Goal: Information Seeking & Learning: Find specific fact

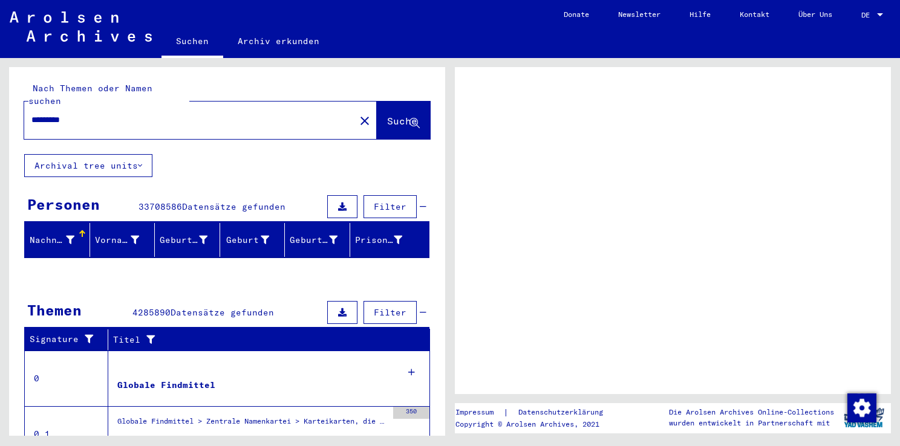
click at [70, 236] on icon at bounding box center [70, 240] width 8 height 8
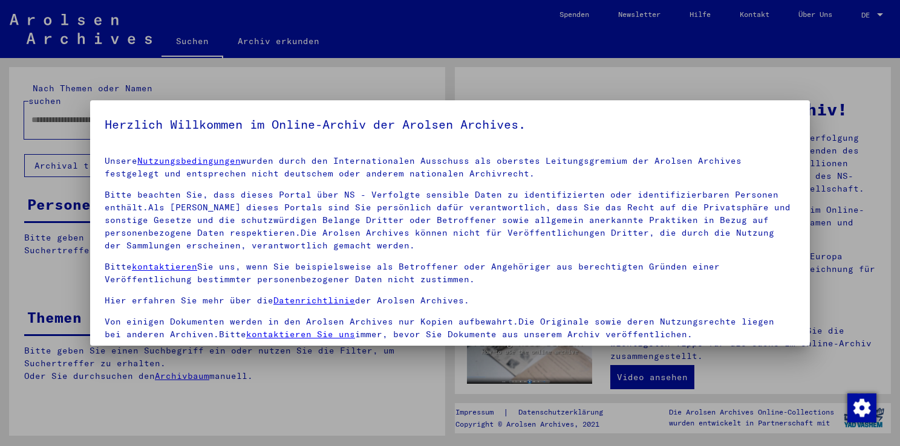
type input "*********"
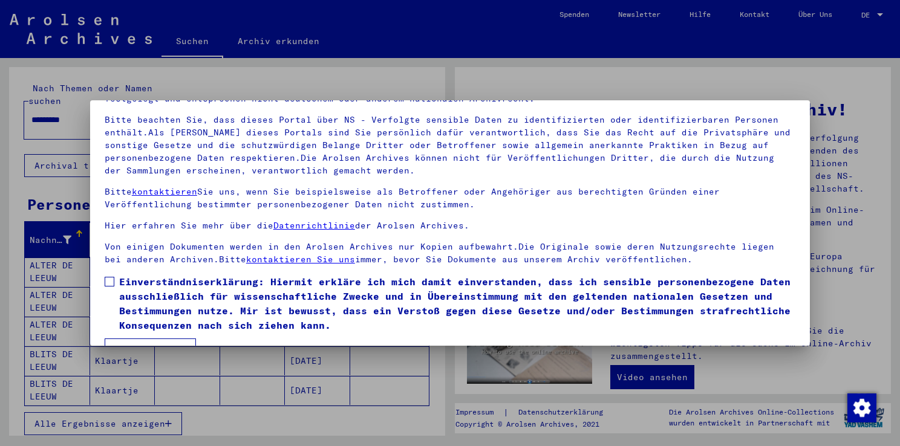
scroll to position [105, 0]
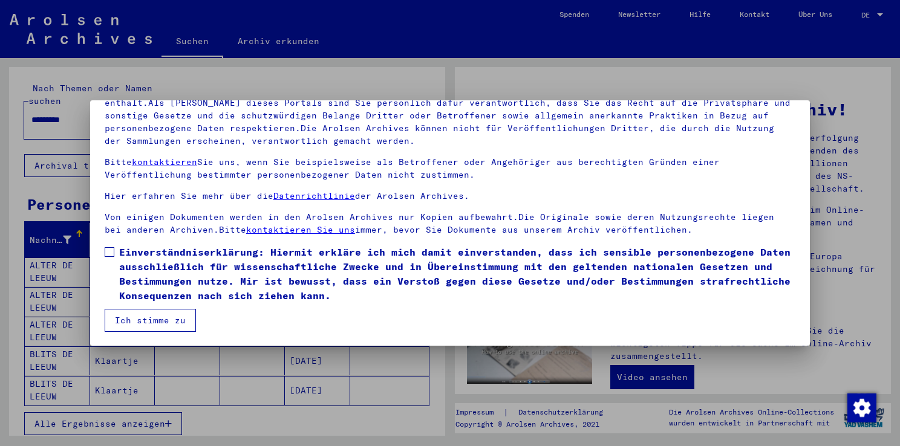
click at [111, 256] on span at bounding box center [110, 252] width 10 height 10
click at [151, 321] on button "Ich stimme zu" at bounding box center [150, 320] width 91 height 23
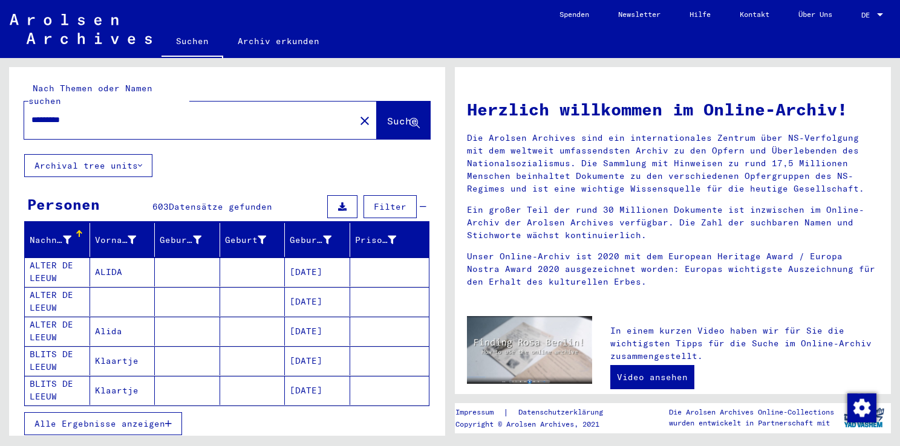
click at [65, 236] on icon at bounding box center [67, 240] width 8 height 8
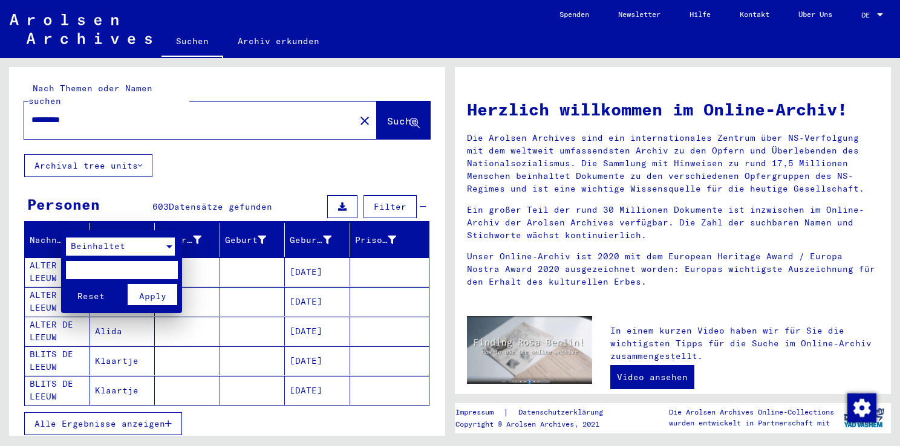
click at [123, 252] on div "Beinhaltet" at bounding box center [115, 247] width 98 height 18
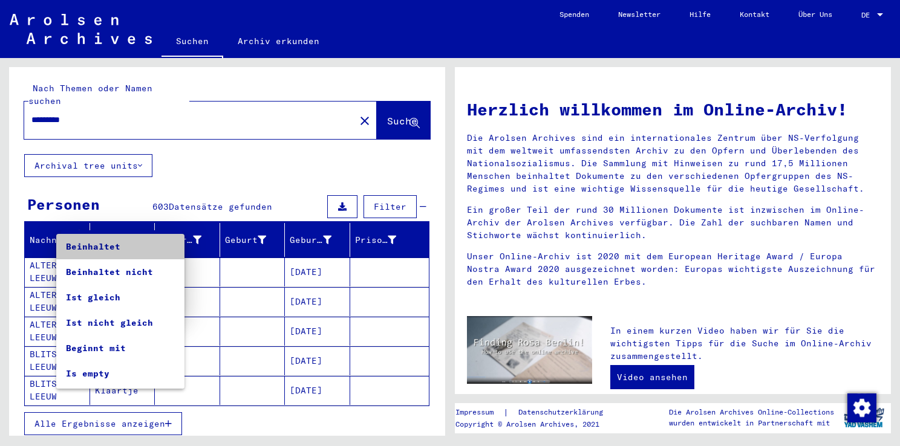
click at [133, 247] on span "Beinhaltet" at bounding box center [120, 246] width 109 height 25
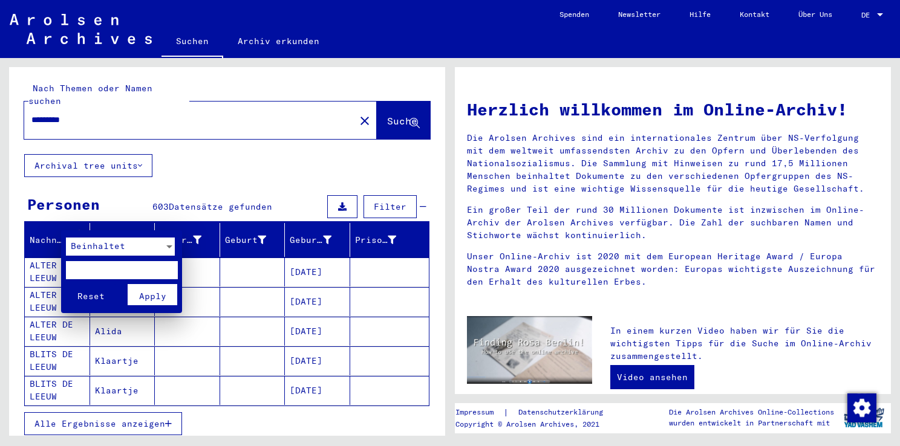
click at [111, 270] on input "text" at bounding box center [122, 270] width 112 height 18
type input "*********"
click at [163, 294] on span "Apply" at bounding box center [152, 296] width 27 height 11
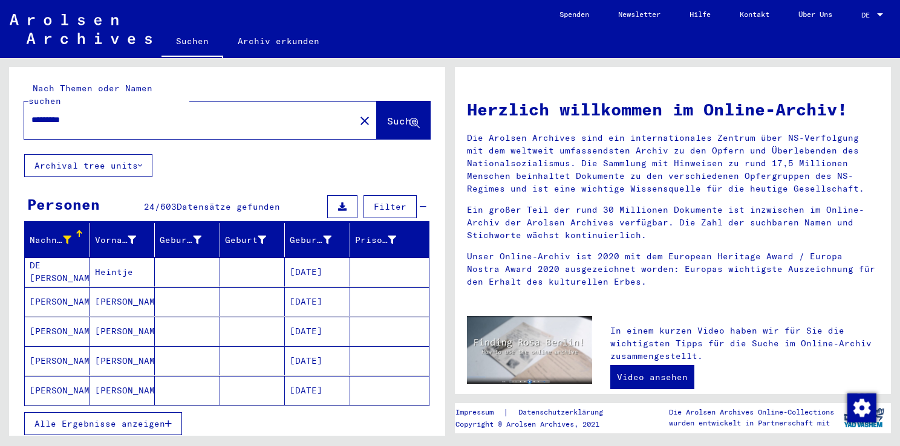
click at [135, 289] on mat-cell "[PERSON_NAME]" at bounding box center [122, 301] width 65 height 29
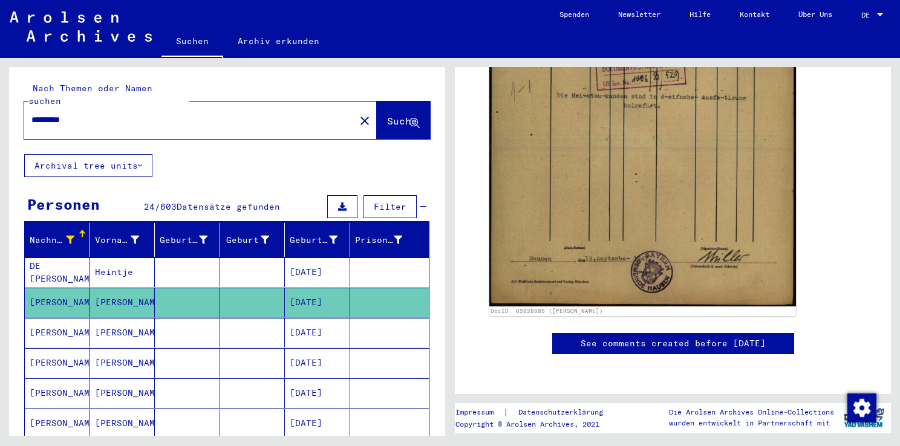
scroll to position [526, 0]
click at [165, 325] on mat-cell at bounding box center [187, 333] width 65 height 30
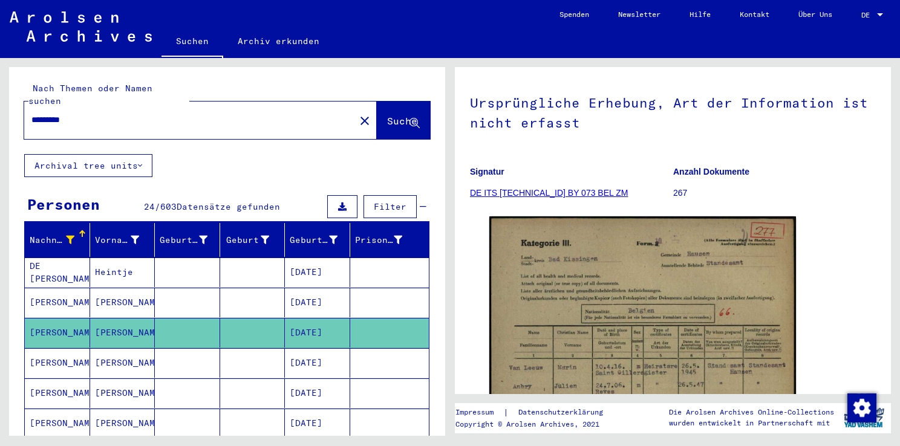
scroll to position [240, 0]
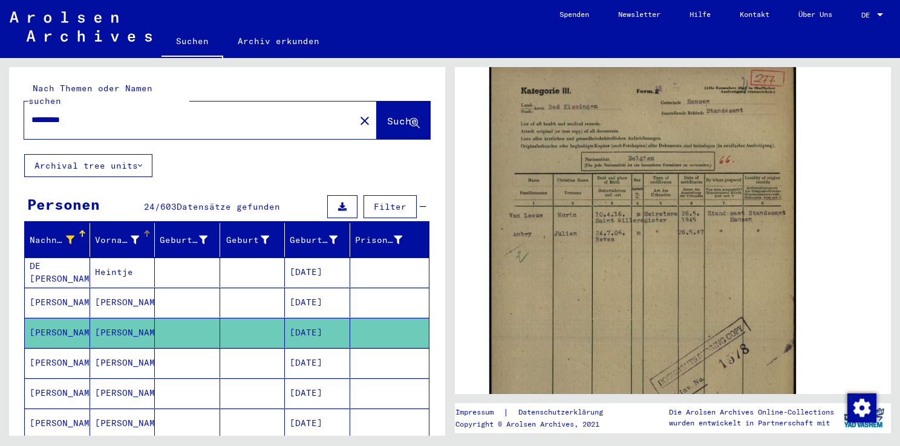
click at [132, 236] on icon at bounding box center [135, 240] width 8 height 8
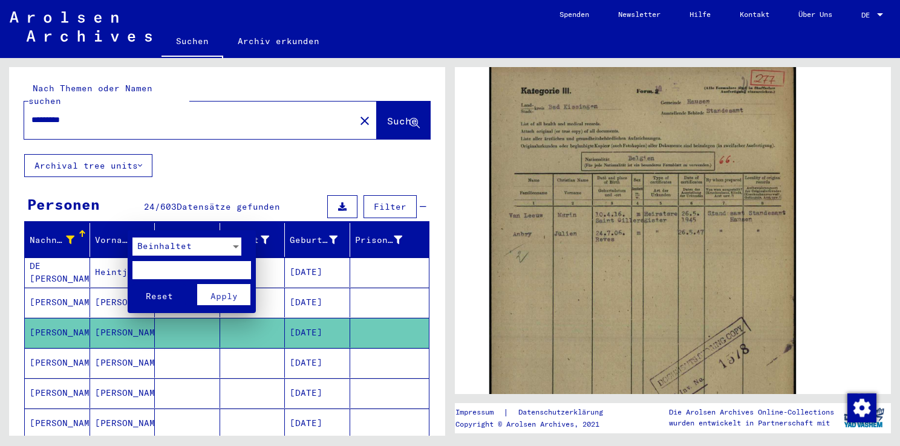
click at [166, 243] on span "Beinhaltet" at bounding box center [164, 246] width 54 height 11
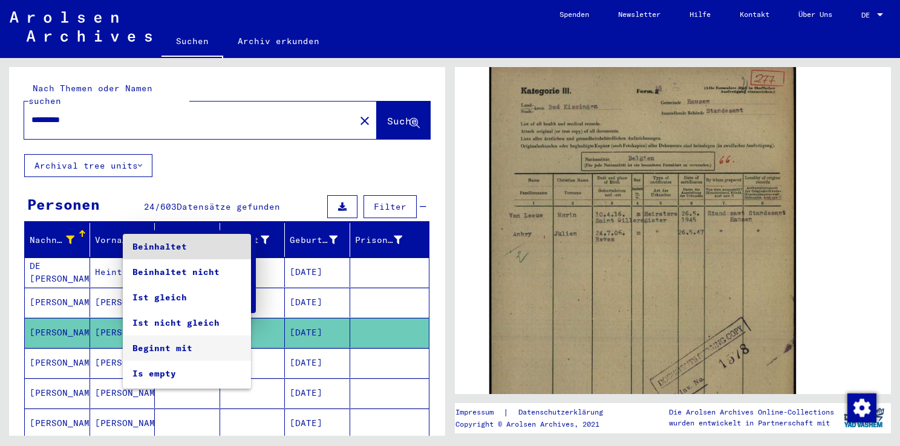
click at [160, 348] on span "Beginnt mit" at bounding box center [186, 348] width 109 height 25
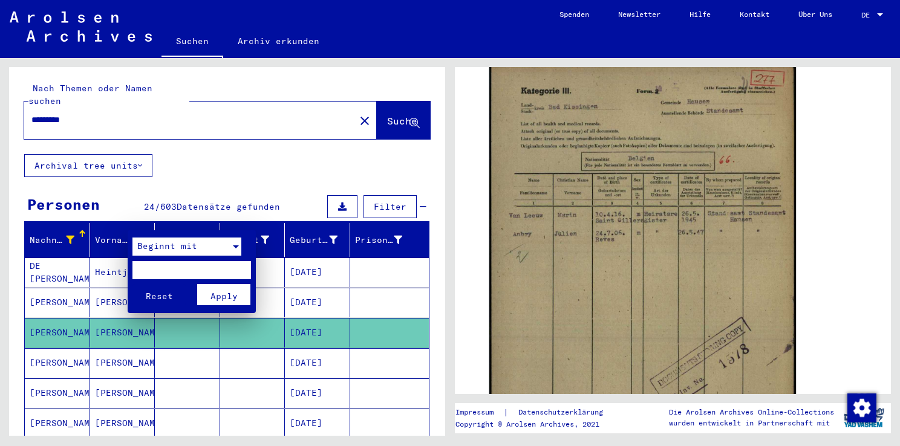
click at [179, 275] on input "text" at bounding box center [191, 270] width 119 height 18
type input "***"
click at [218, 291] on span "Apply" at bounding box center [223, 296] width 27 height 11
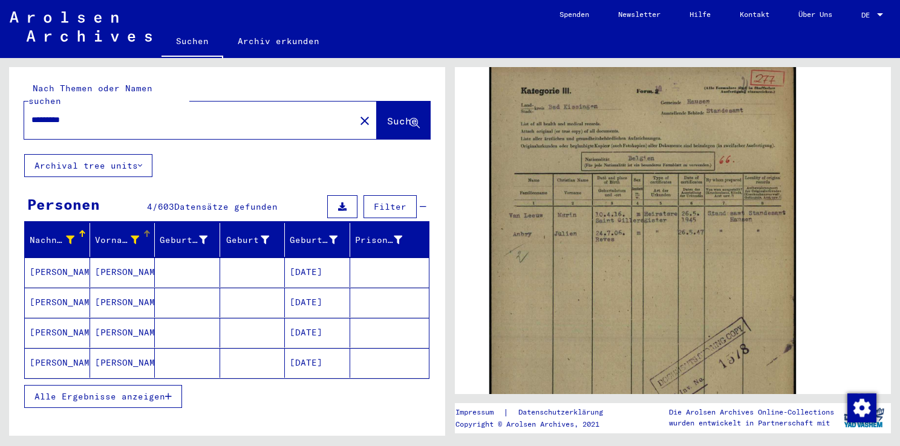
click at [135, 318] on mat-cell "[PERSON_NAME]" at bounding box center [122, 333] width 65 height 30
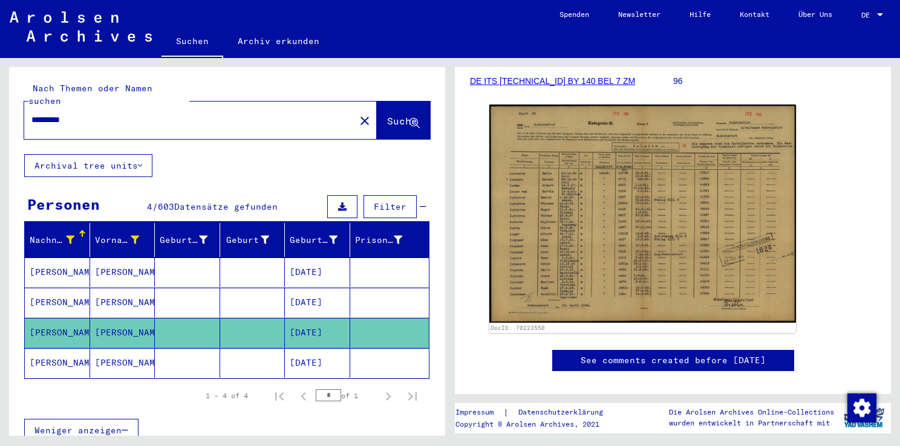
scroll to position [189, 0]
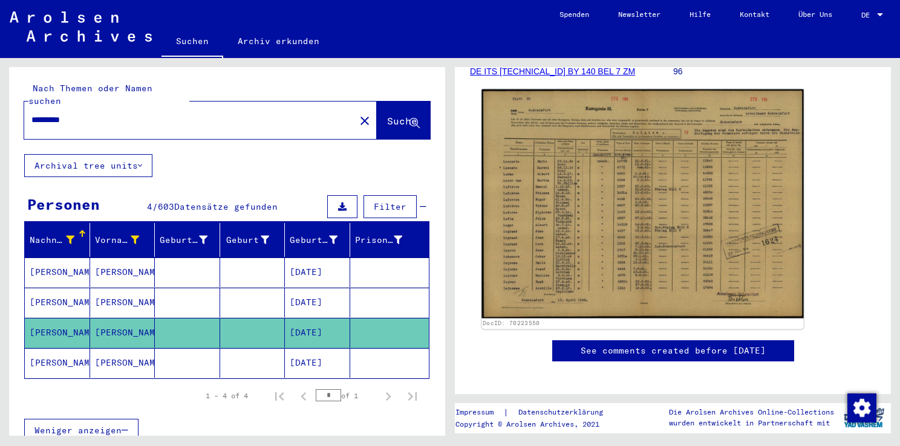
click at [719, 235] on img at bounding box center [642, 204] width 322 height 229
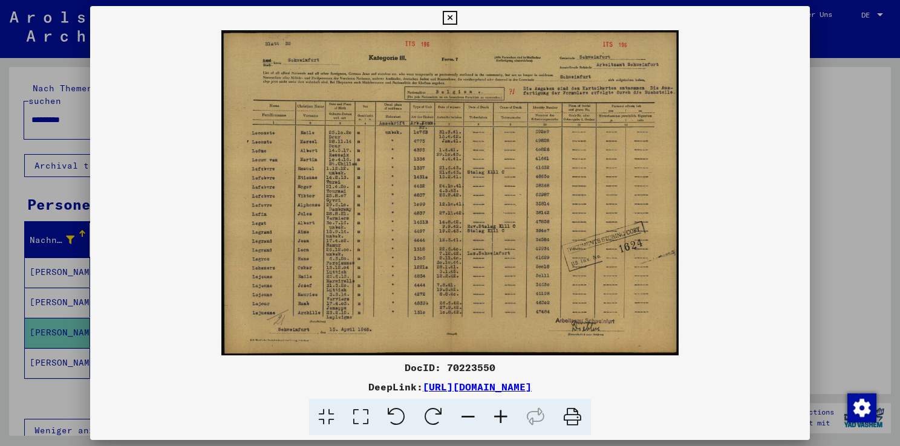
click at [504, 416] on icon at bounding box center [500, 417] width 33 height 37
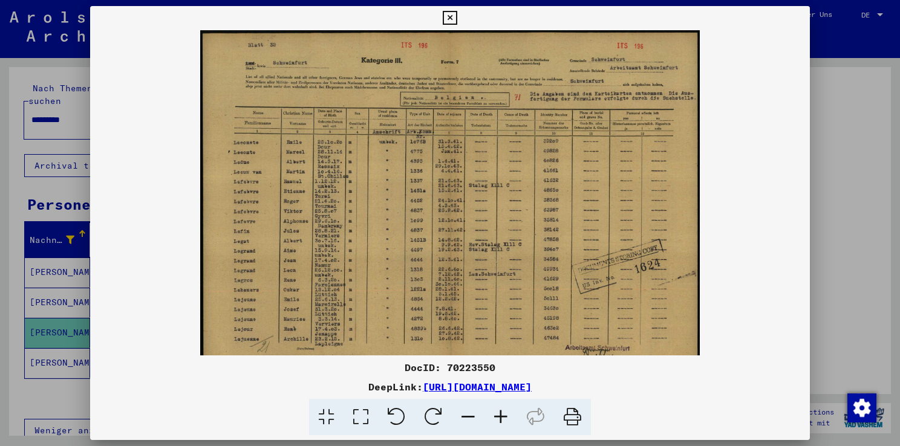
click at [504, 416] on icon at bounding box center [500, 417] width 33 height 37
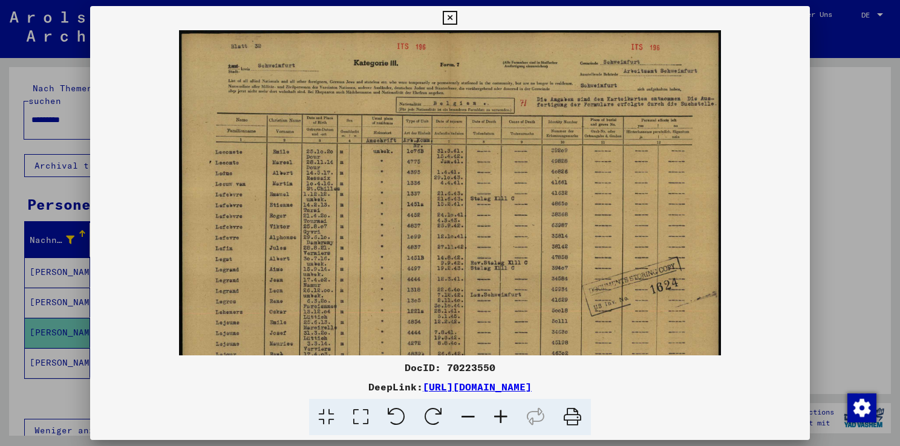
click at [504, 416] on icon at bounding box center [500, 417] width 33 height 37
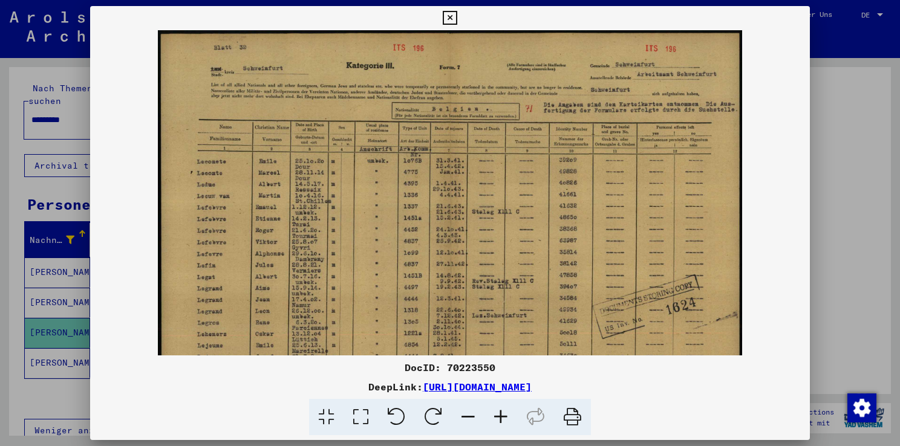
click at [823, 97] on div at bounding box center [450, 223] width 900 height 446
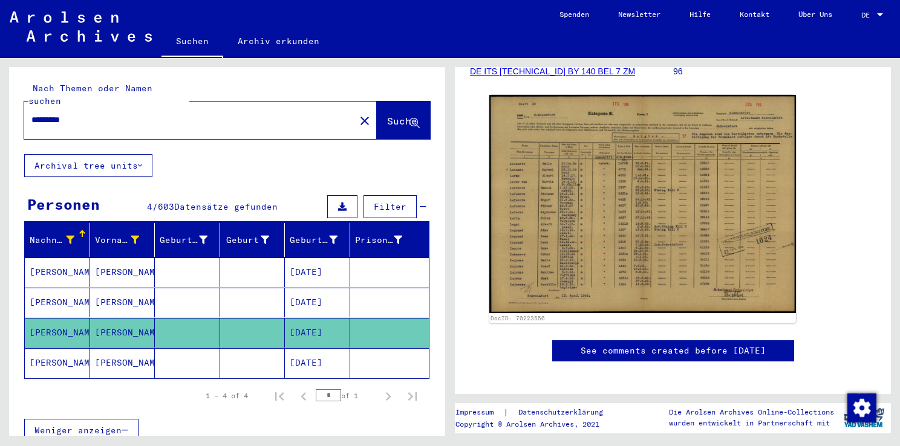
click at [201, 258] on mat-cell at bounding box center [187, 273] width 65 height 30
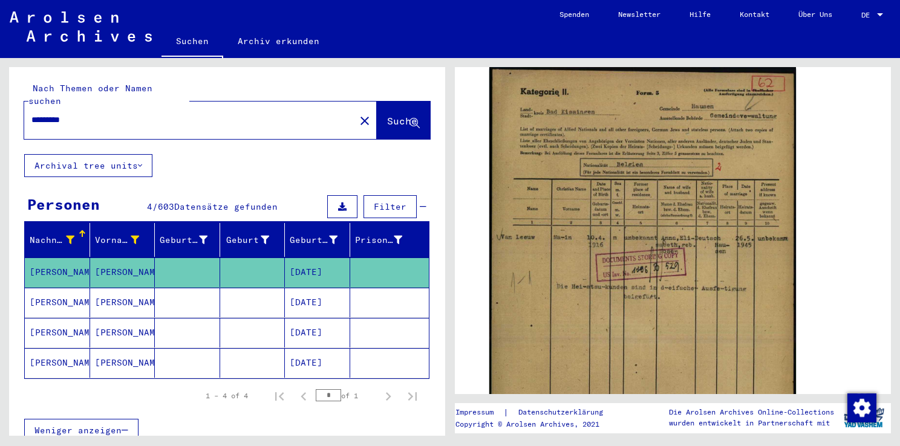
scroll to position [142, 0]
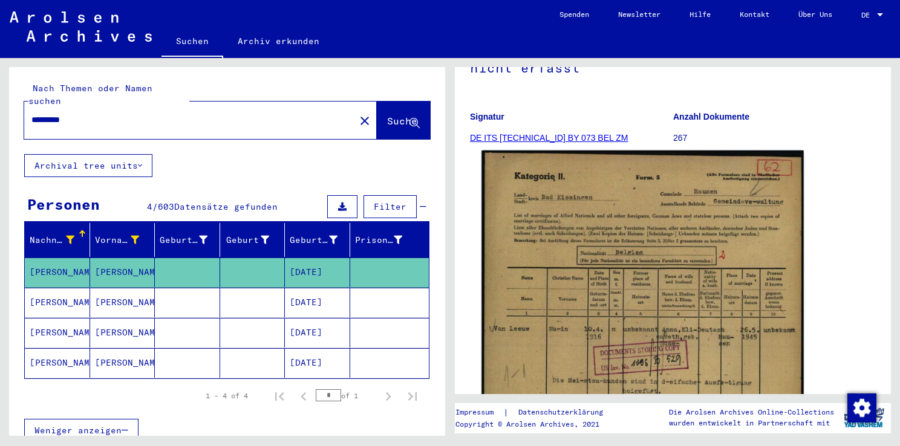
click at [657, 260] on img at bounding box center [642, 377] width 322 height 452
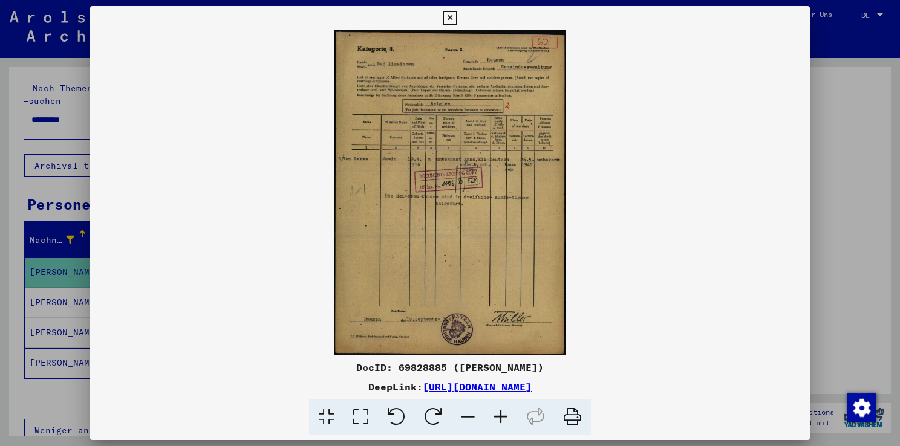
click at [501, 416] on icon at bounding box center [500, 417] width 33 height 37
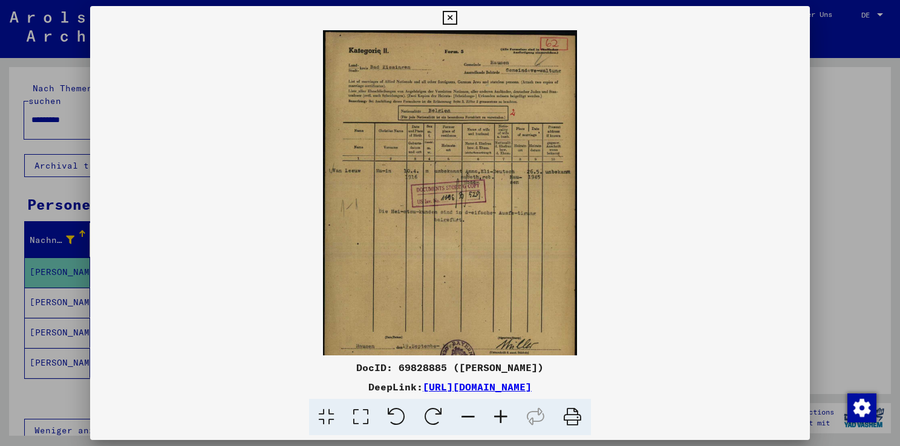
click at [501, 416] on icon at bounding box center [500, 417] width 33 height 37
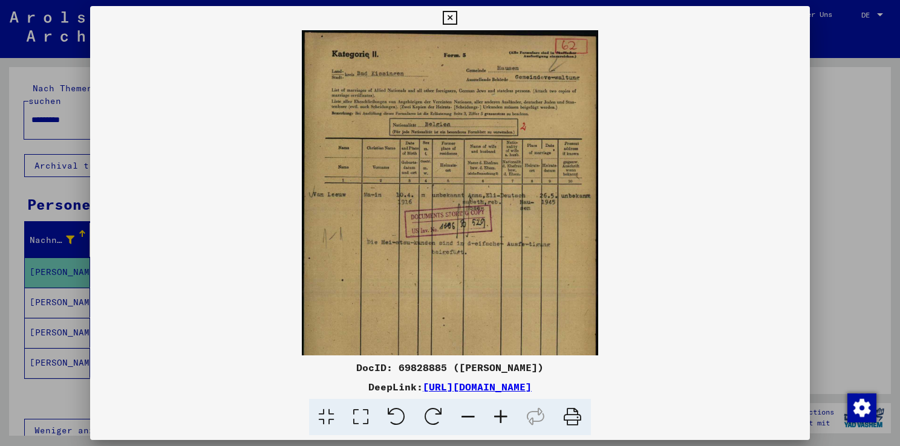
click at [501, 416] on icon at bounding box center [500, 417] width 33 height 37
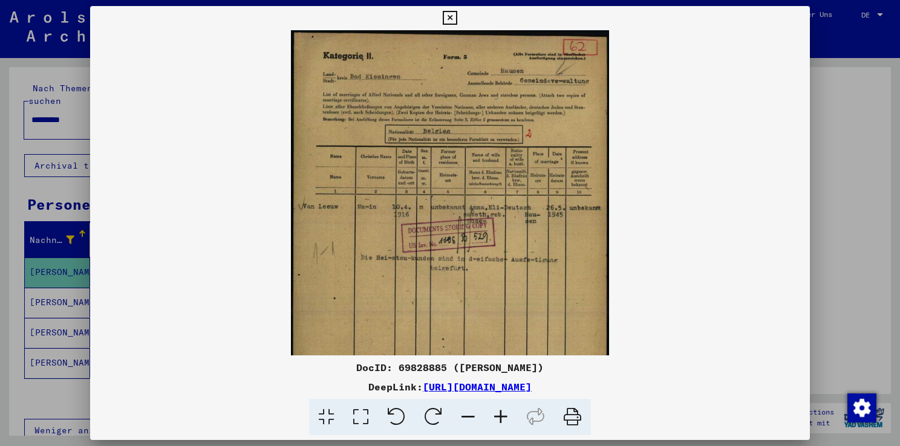
click at [501, 416] on icon at bounding box center [500, 417] width 33 height 37
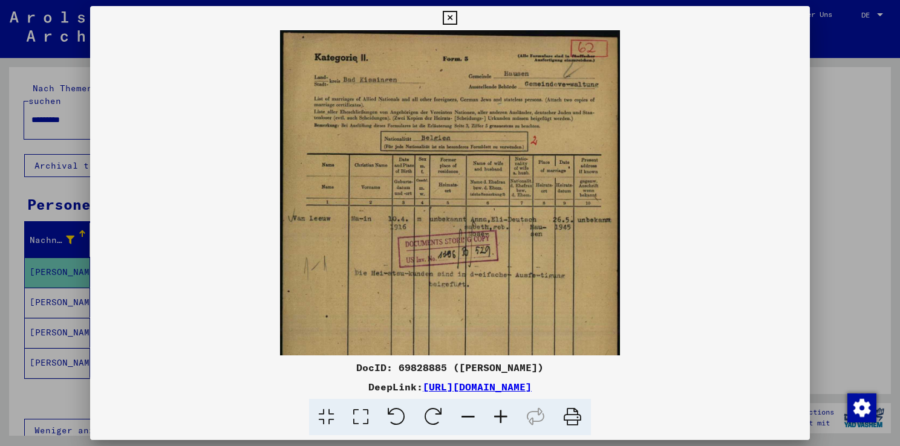
click at [501, 416] on icon at bounding box center [500, 417] width 33 height 37
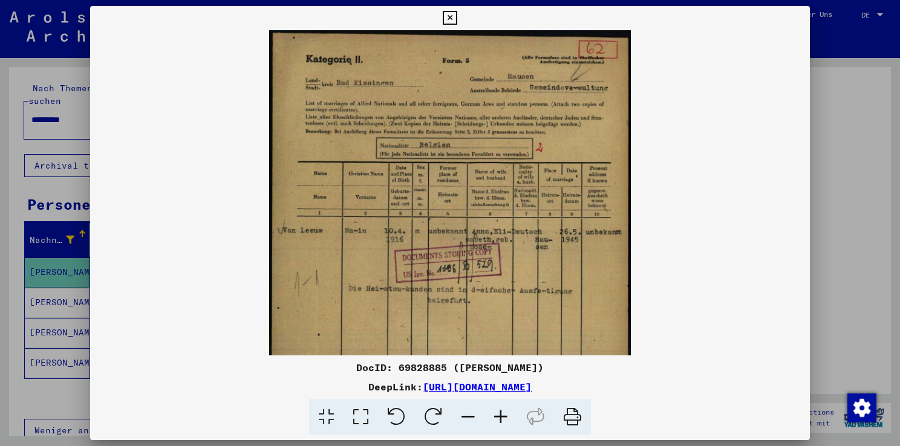
click at [501, 416] on icon at bounding box center [500, 417] width 33 height 37
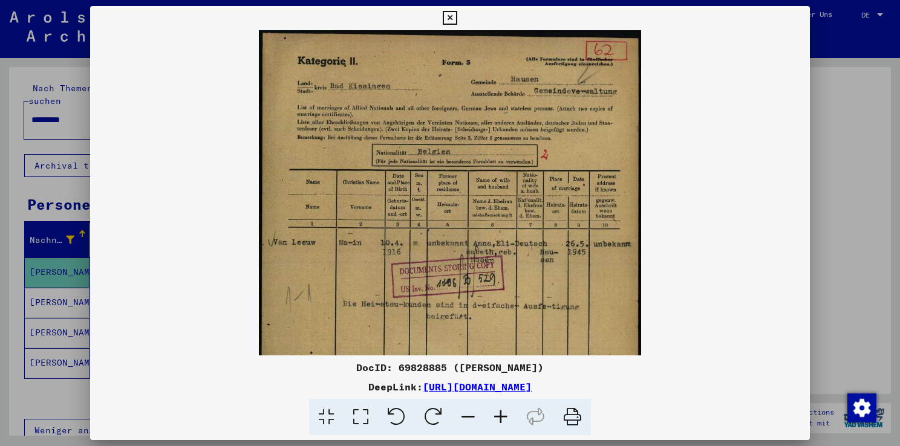
click at [833, 204] on div at bounding box center [450, 223] width 900 height 446
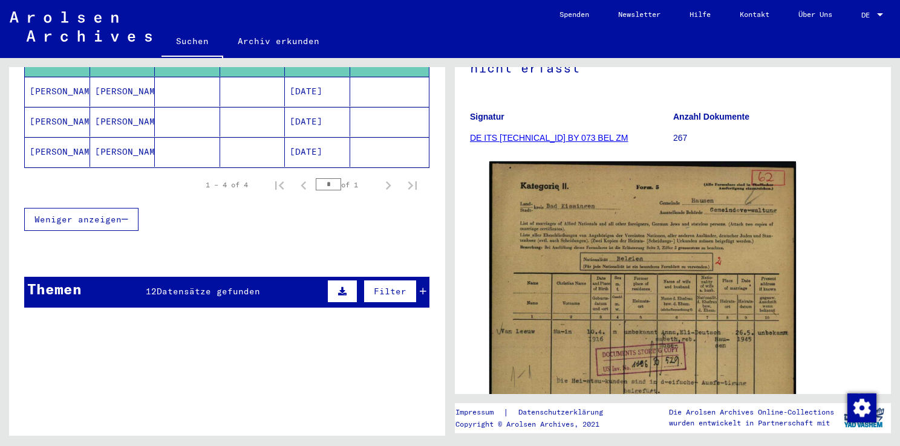
scroll to position [0, 0]
